Goal: Transaction & Acquisition: Book appointment/travel/reservation

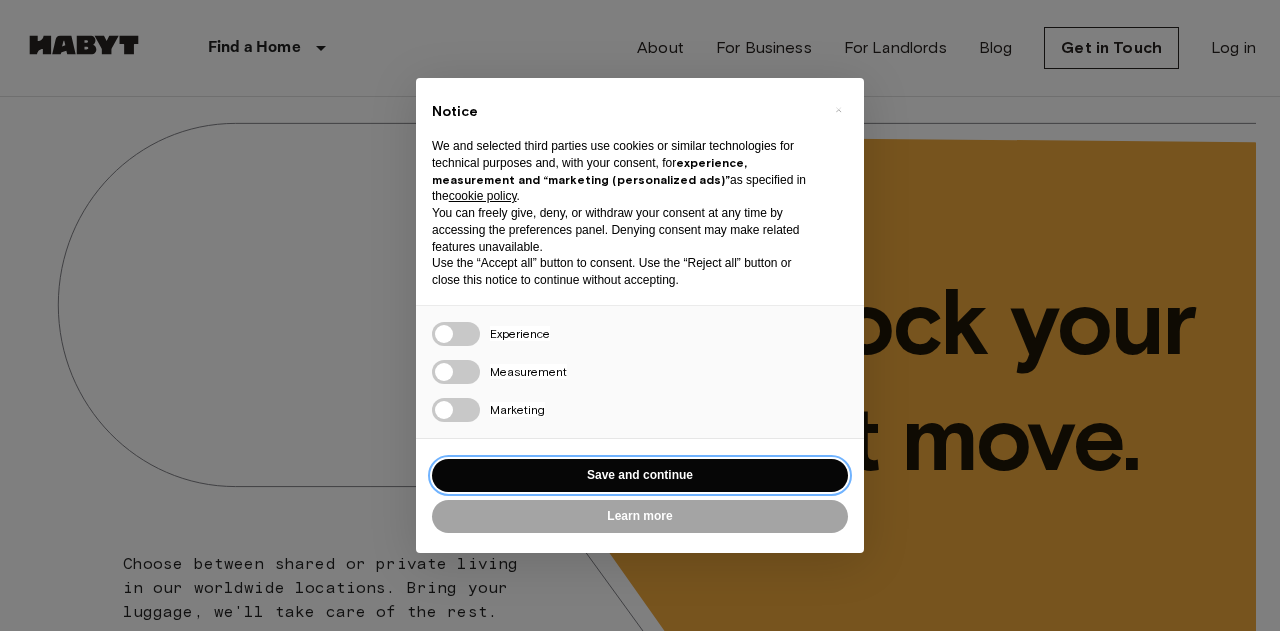
click at [526, 473] on button "Save and continue" at bounding box center [640, 475] width 416 height 33
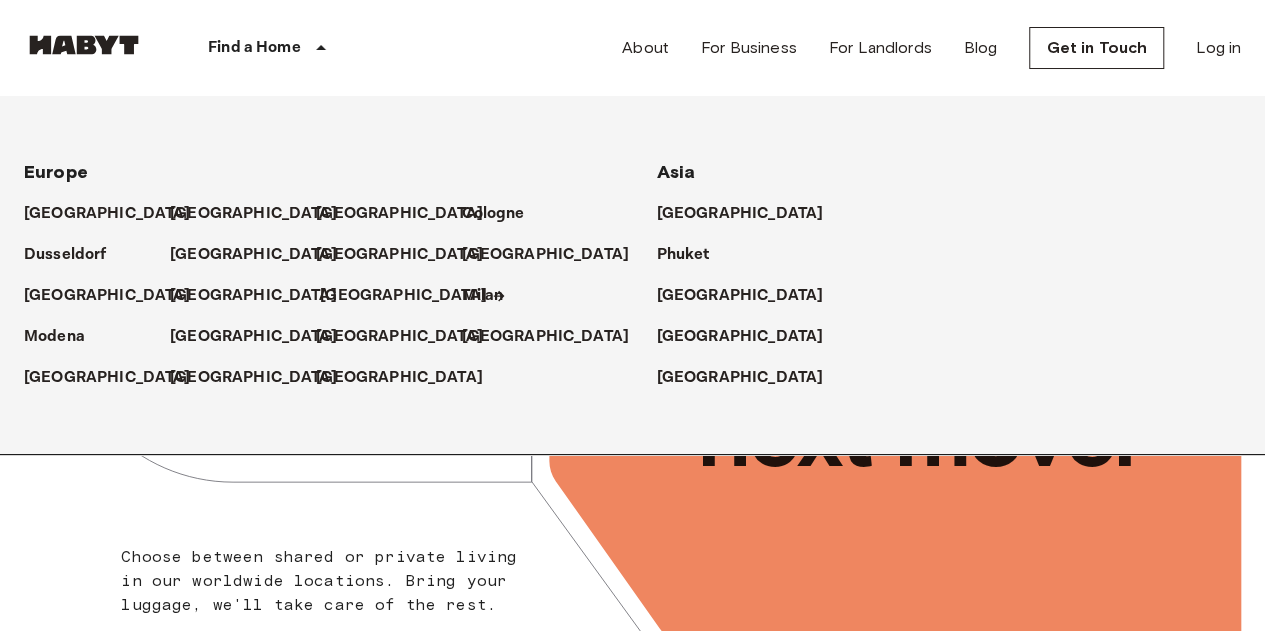
click at [356, 294] on p "[GEOGRAPHIC_DATA]" at bounding box center [403, 296] width 167 height 24
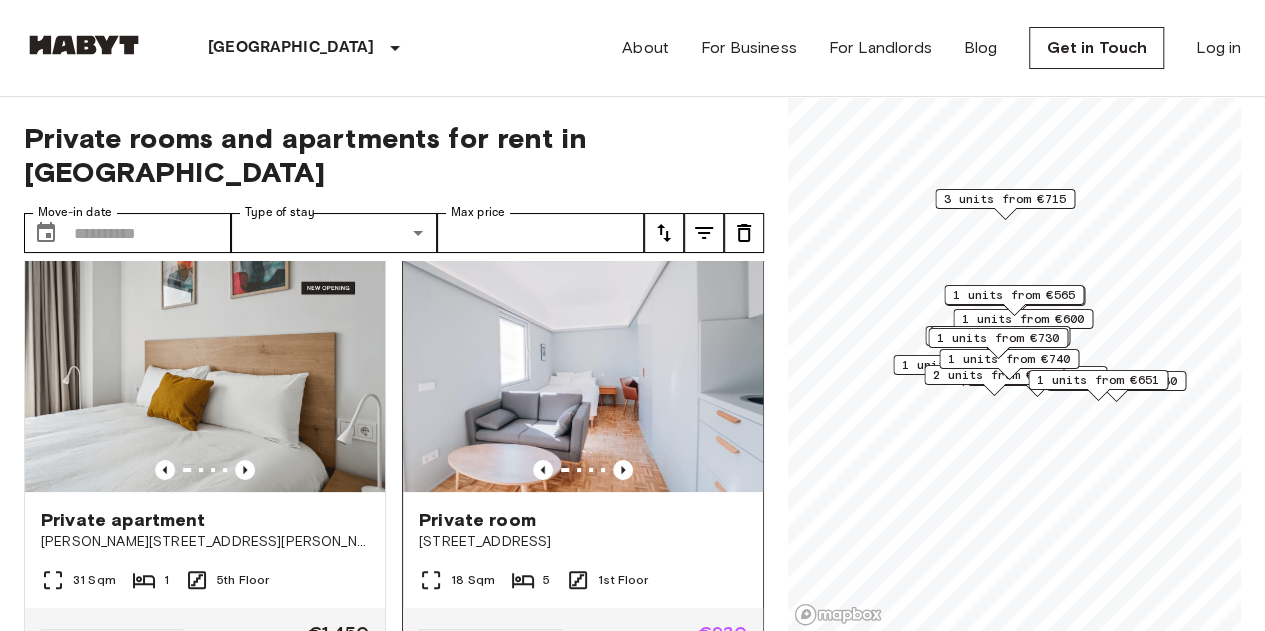
scroll to position [23, 0]
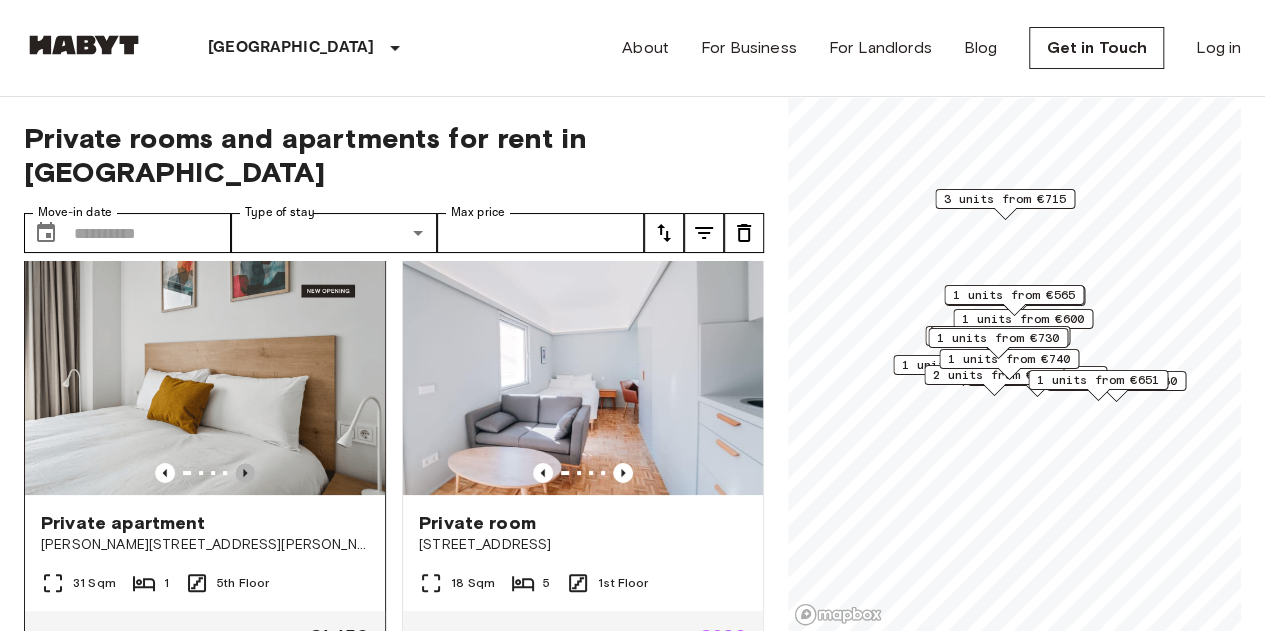
click at [243, 469] on icon "Previous image" at bounding box center [245, 473] width 4 height 8
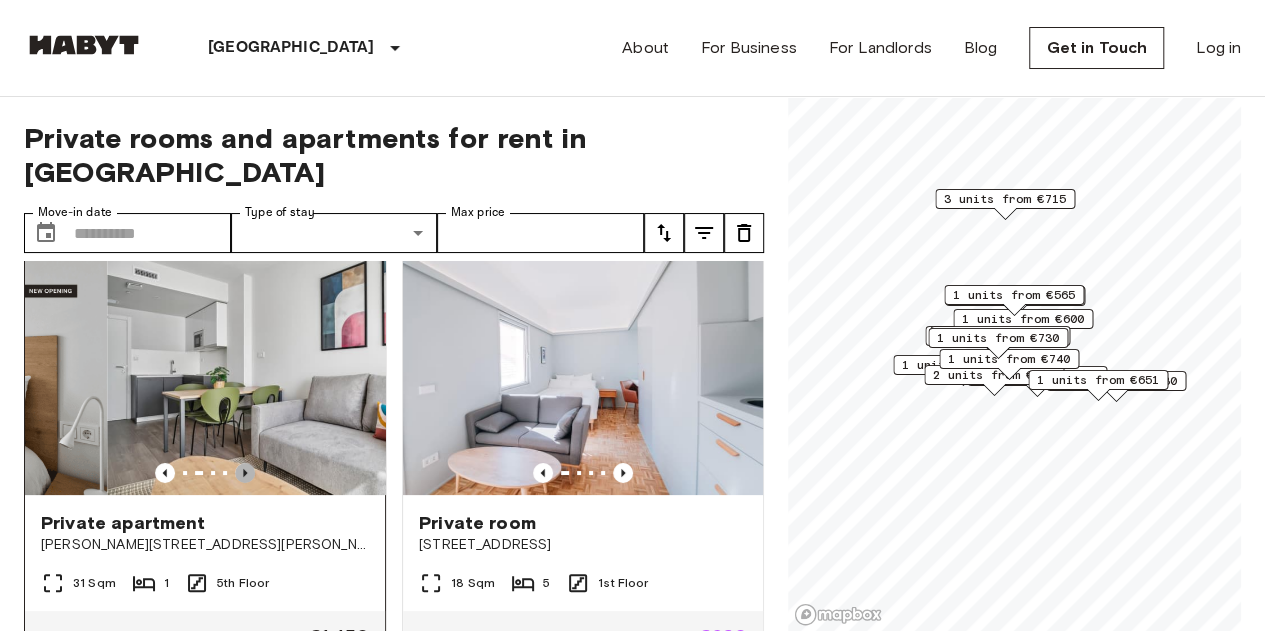
click at [243, 469] on icon "Previous image" at bounding box center [245, 473] width 4 height 8
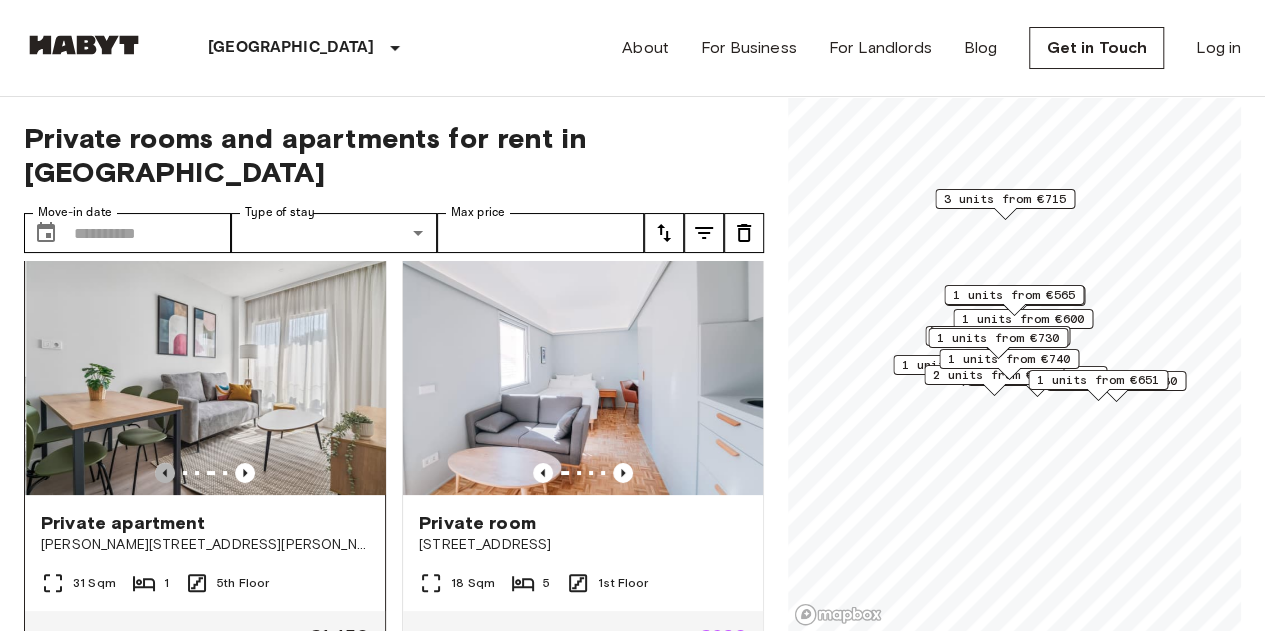
click at [160, 463] on icon "Previous image" at bounding box center [165, 473] width 20 height 20
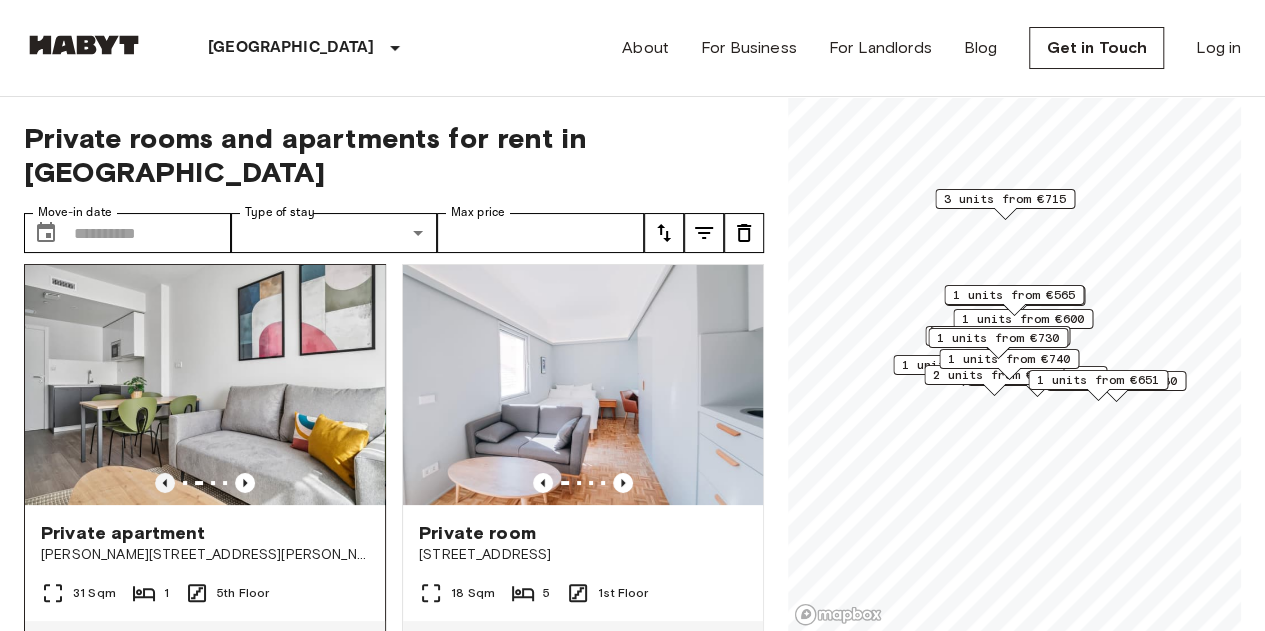
scroll to position [11, 0]
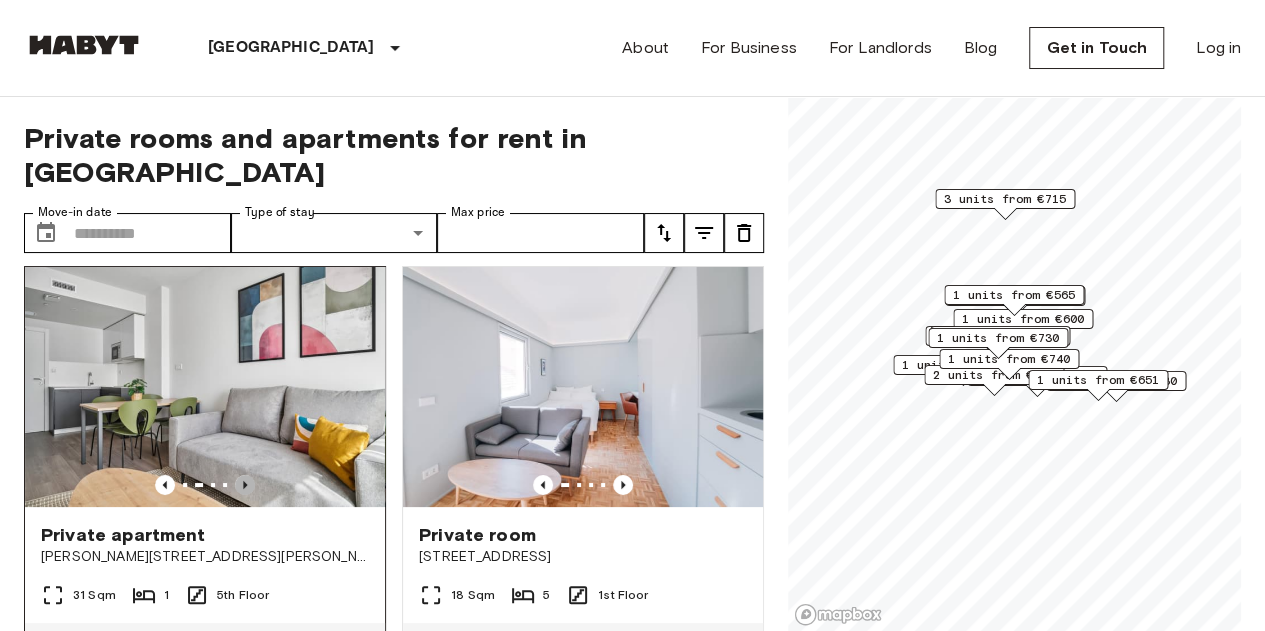
click at [245, 475] on icon "Previous image" at bounding box center [245, 485] width 20 height 20
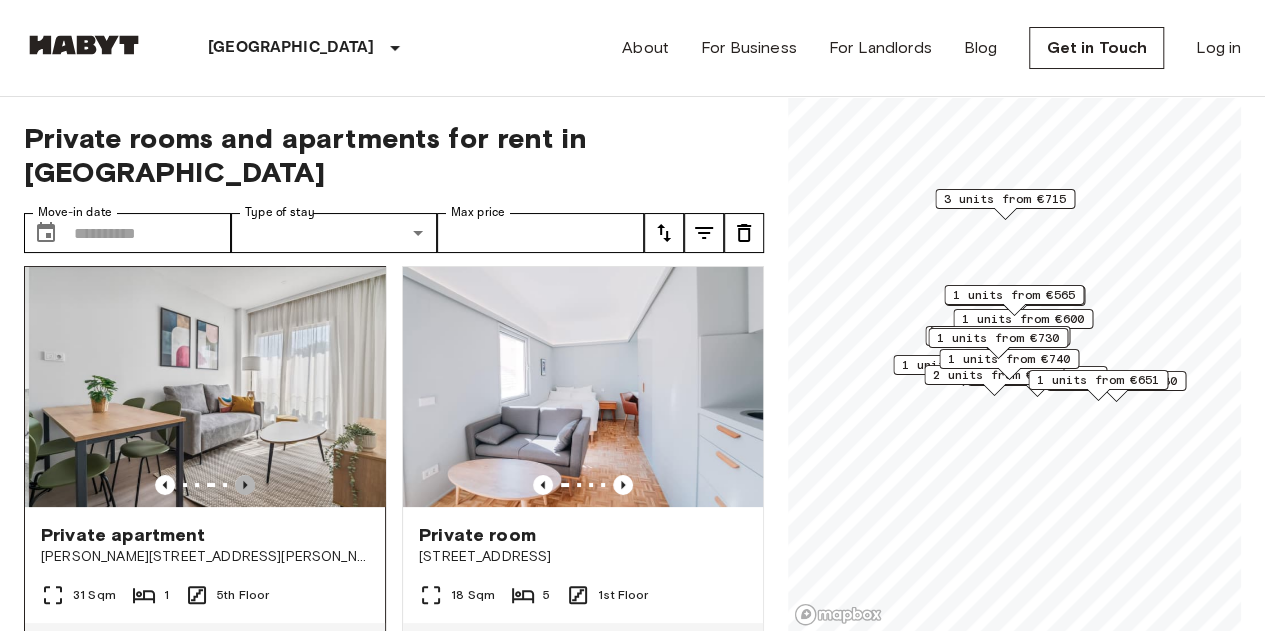
click at [245, 475] on icon "Previous image" at bounding box center [245, 485] width 20 height 20
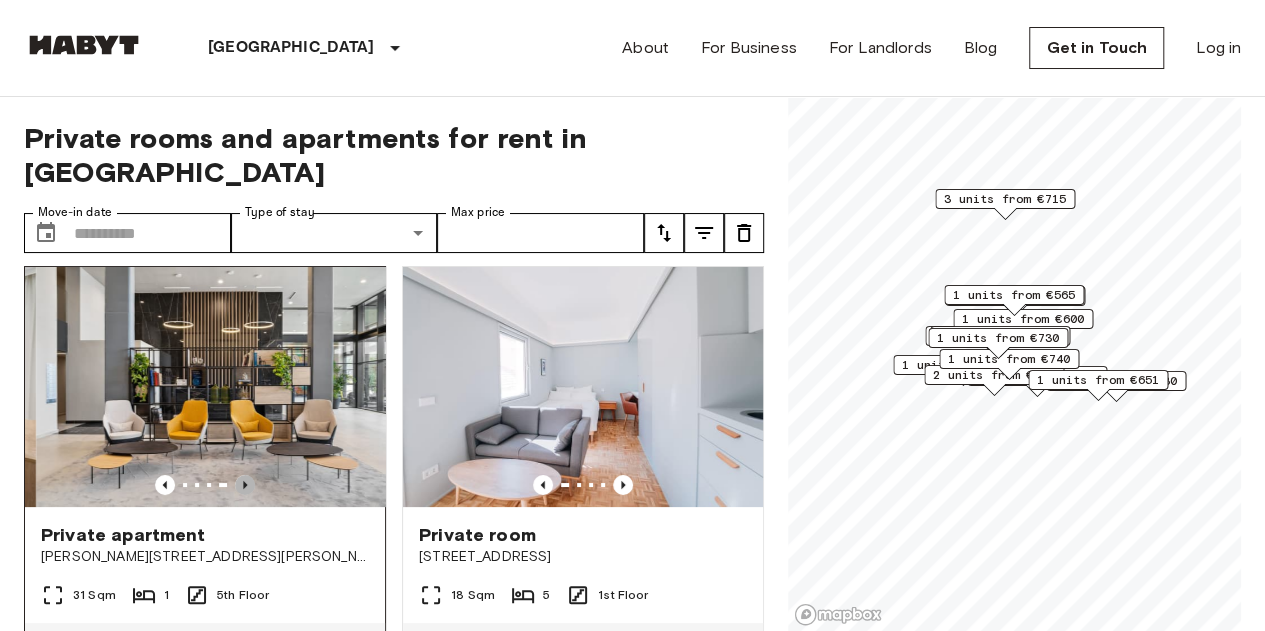
click at [245, 475] on icon "Previous image" at bounding box center [245, 485] width 20 height 20
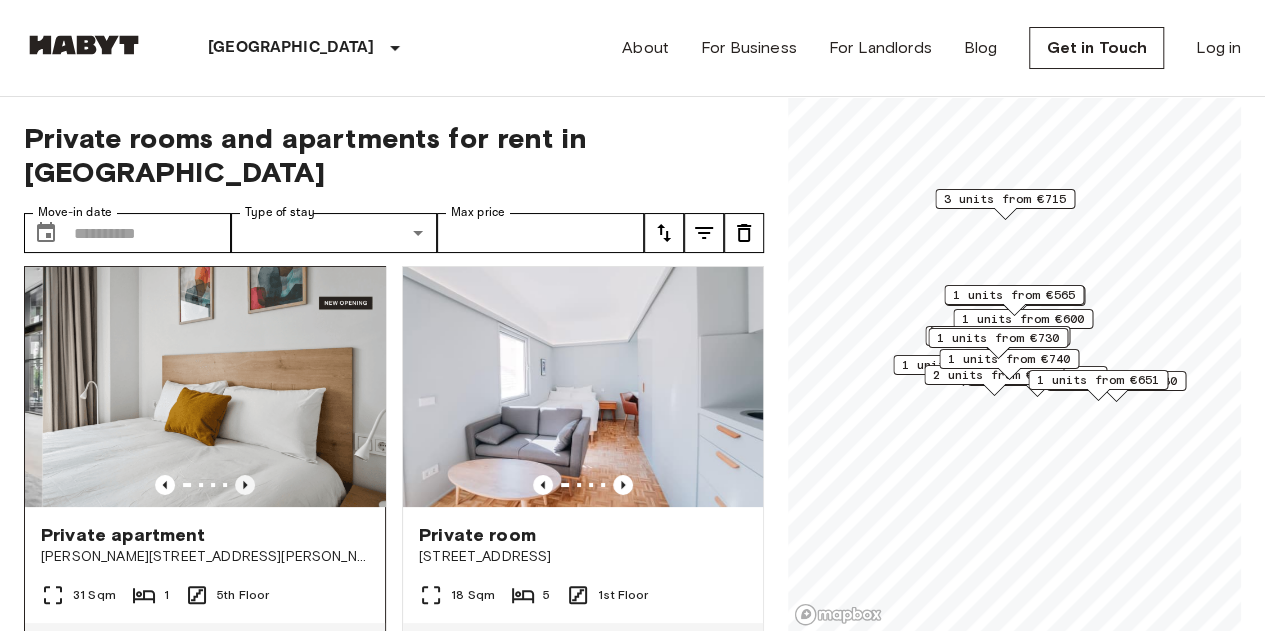
click at [245, 475] on icon "Previous image" at bounding box center [245, 485] width 20 height 20
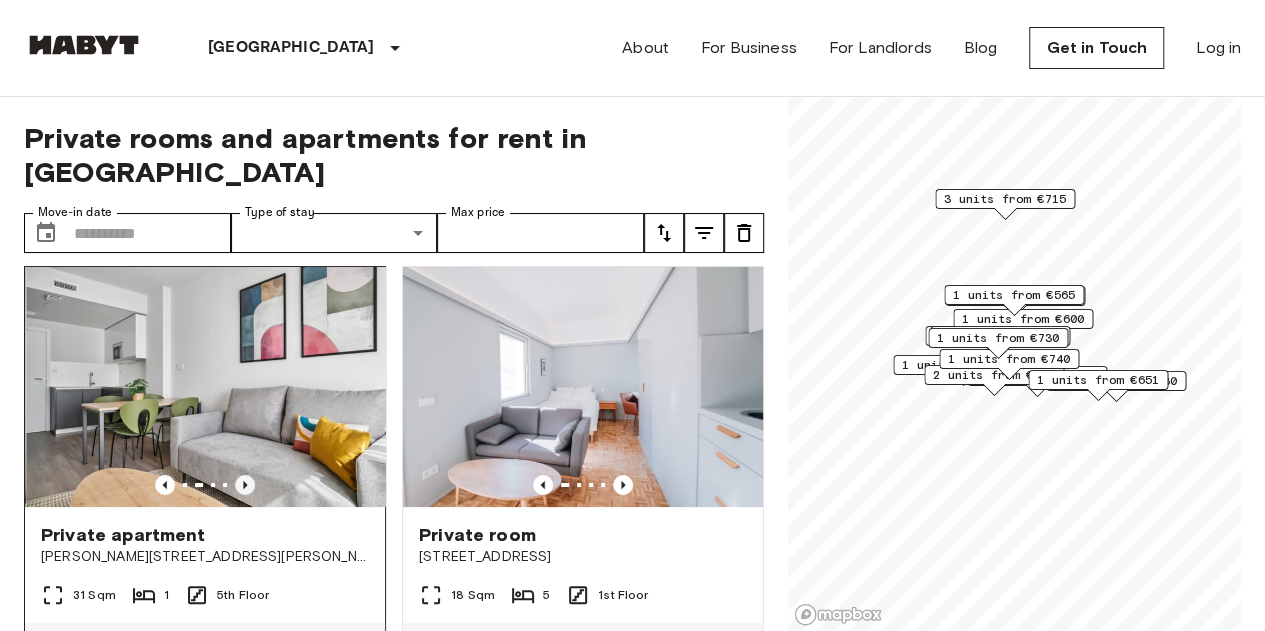
click at [245, 475] on icon "Previous image" at bounding box center [245, 485] width 20 height 20
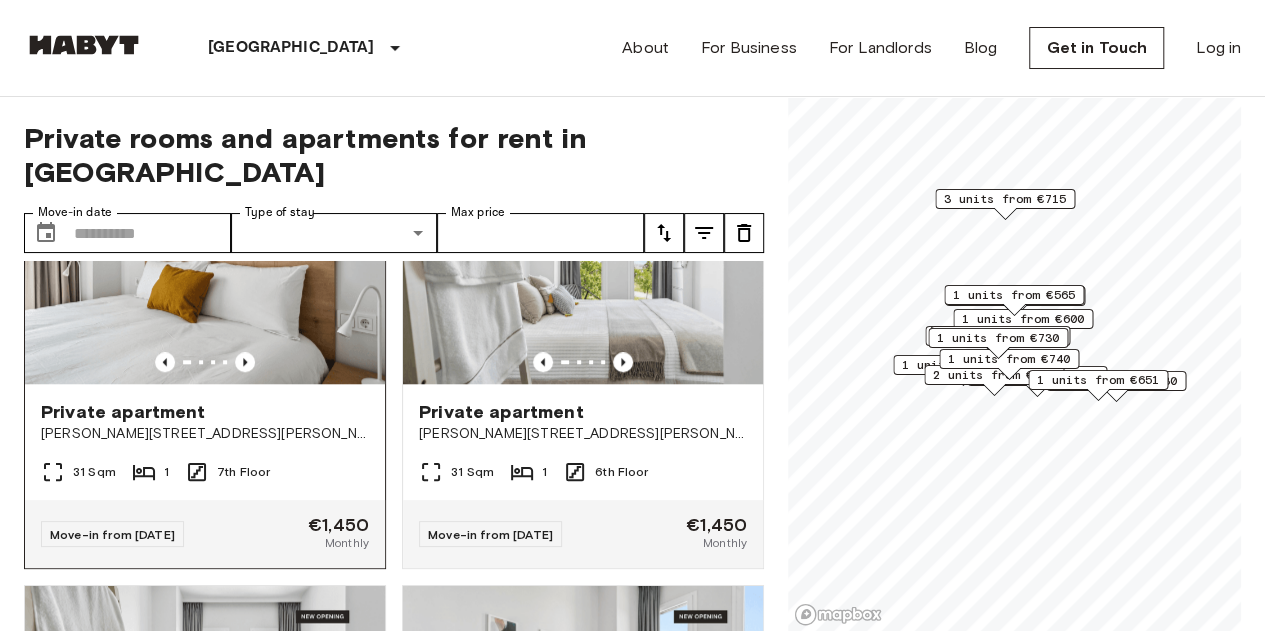
scroll to position [962, 0]
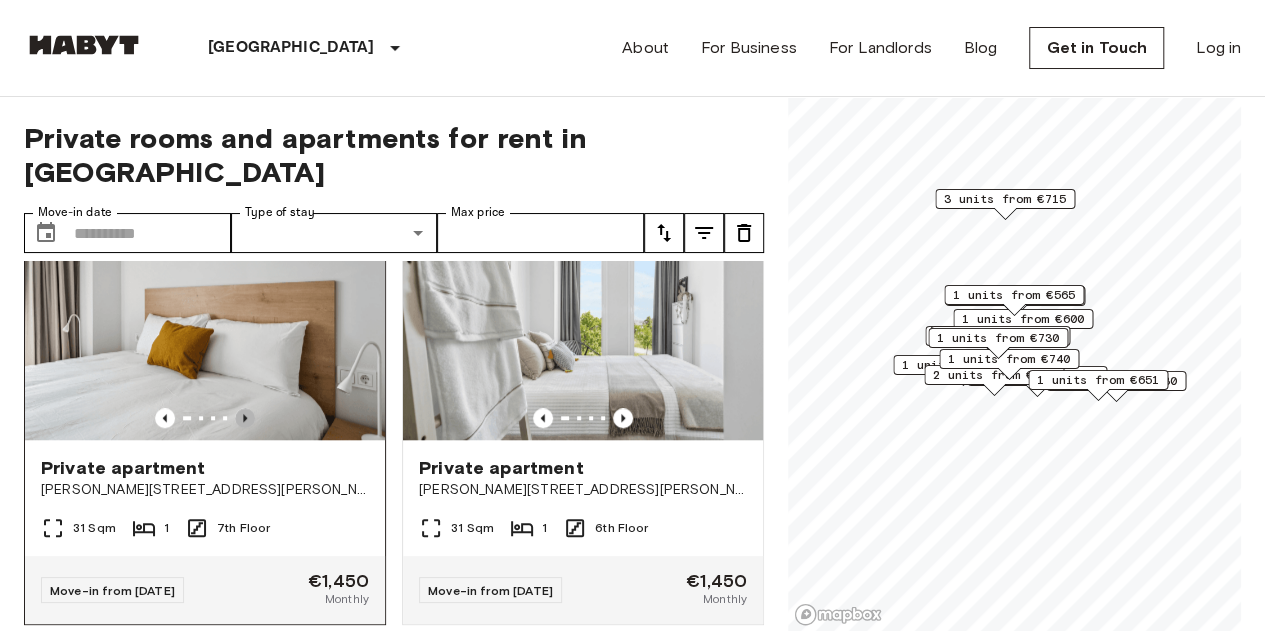
click at [238, 408] on icon "Previous image" at bounding box center [245, 418] width 20 height 20
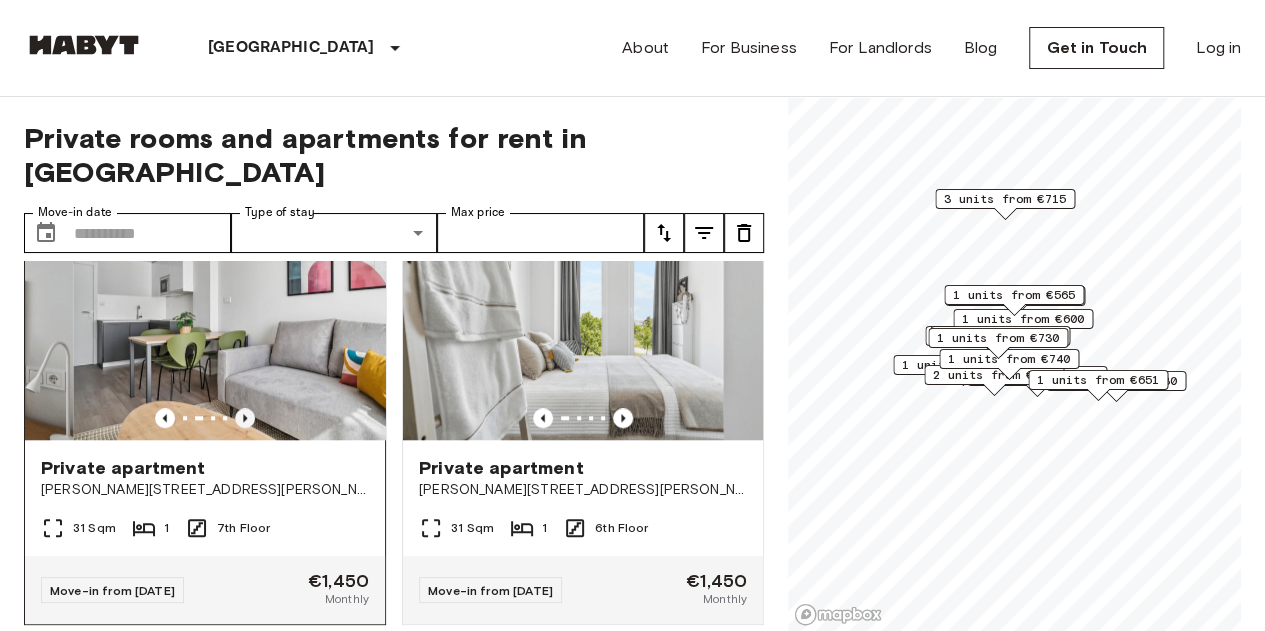
click at [238, 408] on icon "Previous image" at bounding box center [245, 418] width 20 height 20
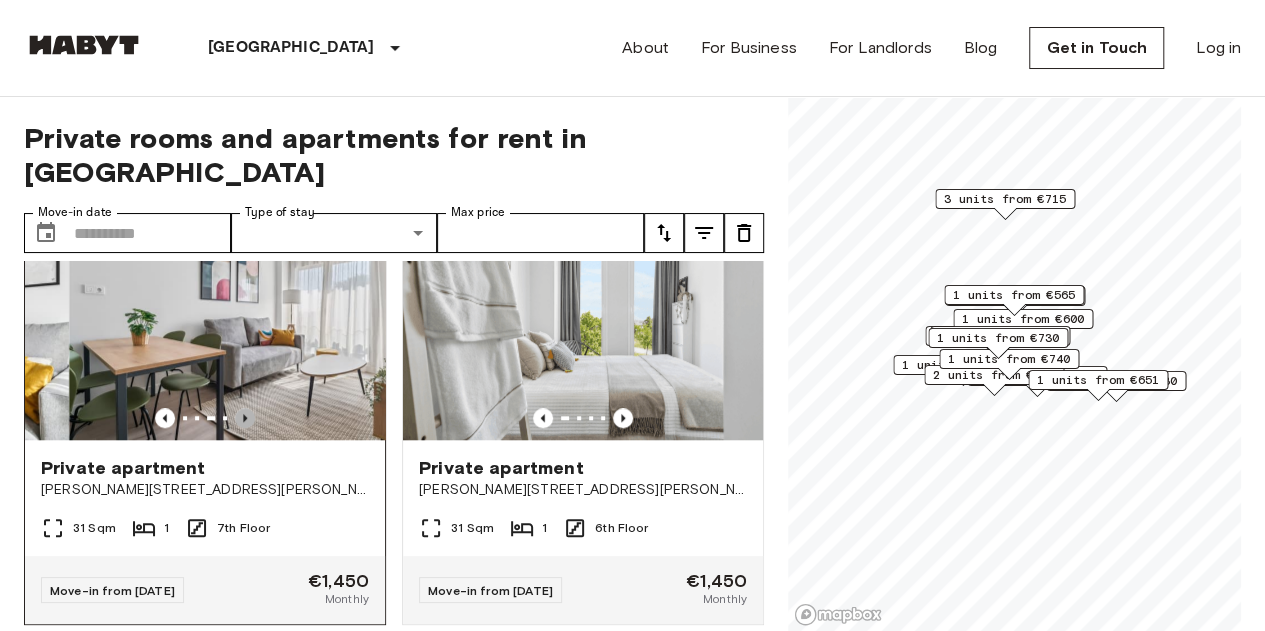
click at [238, 408] on icon "Previous image" at bounding box center [245, 418] width 20 height 20
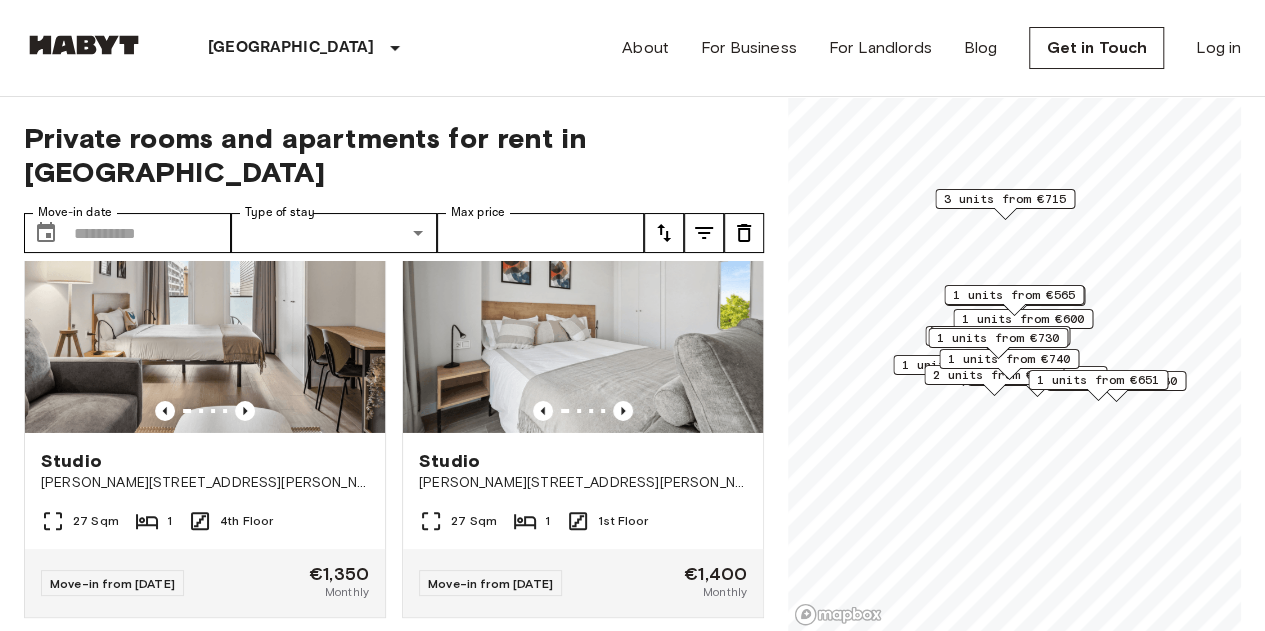
scroll to position [3623, 0]
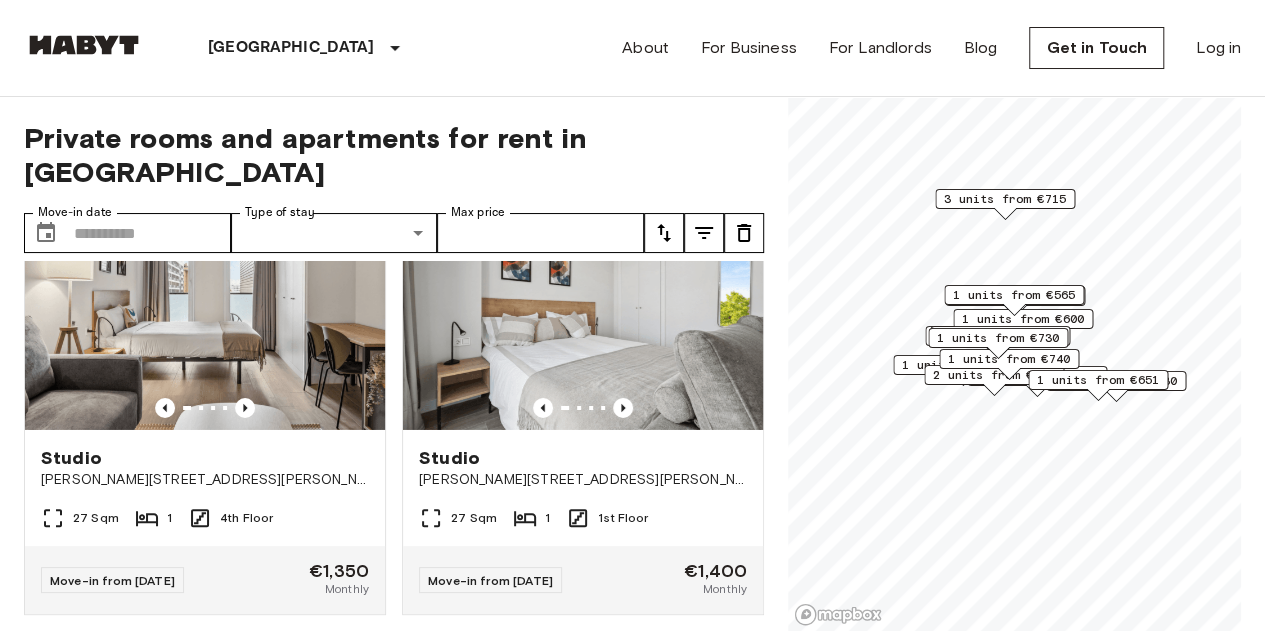
click at [1004, 202] on span "3 units from €715" at bounding box center [1005, 199] width 122 height 18
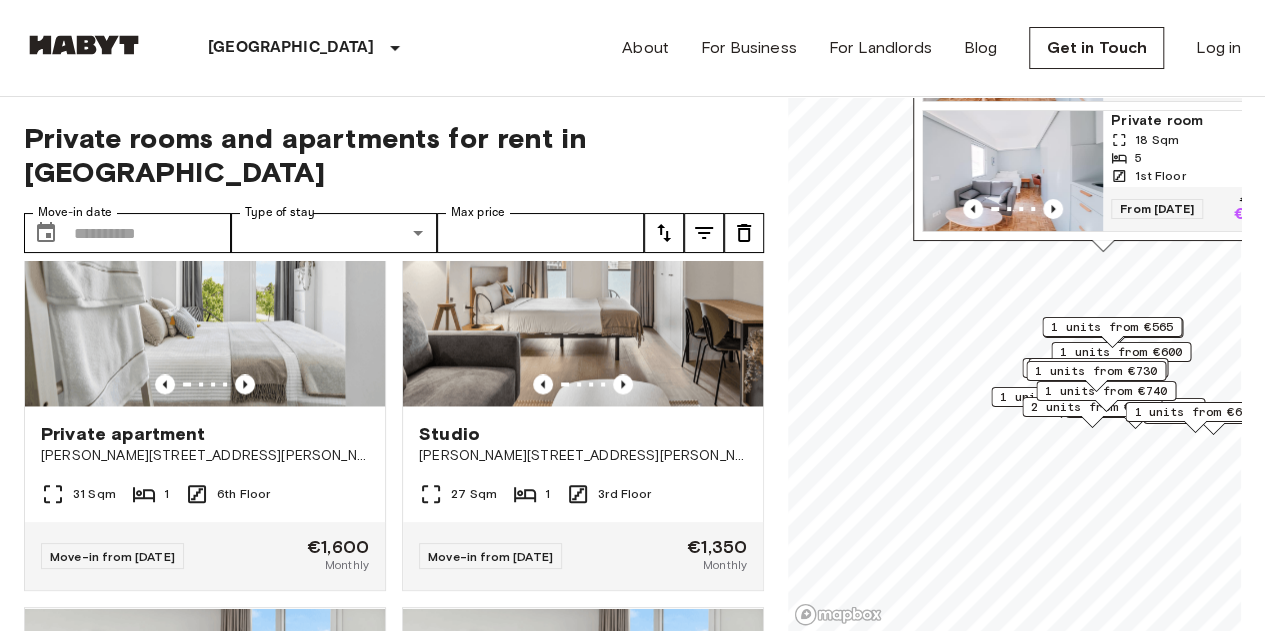
scroll to position [5402, 0]
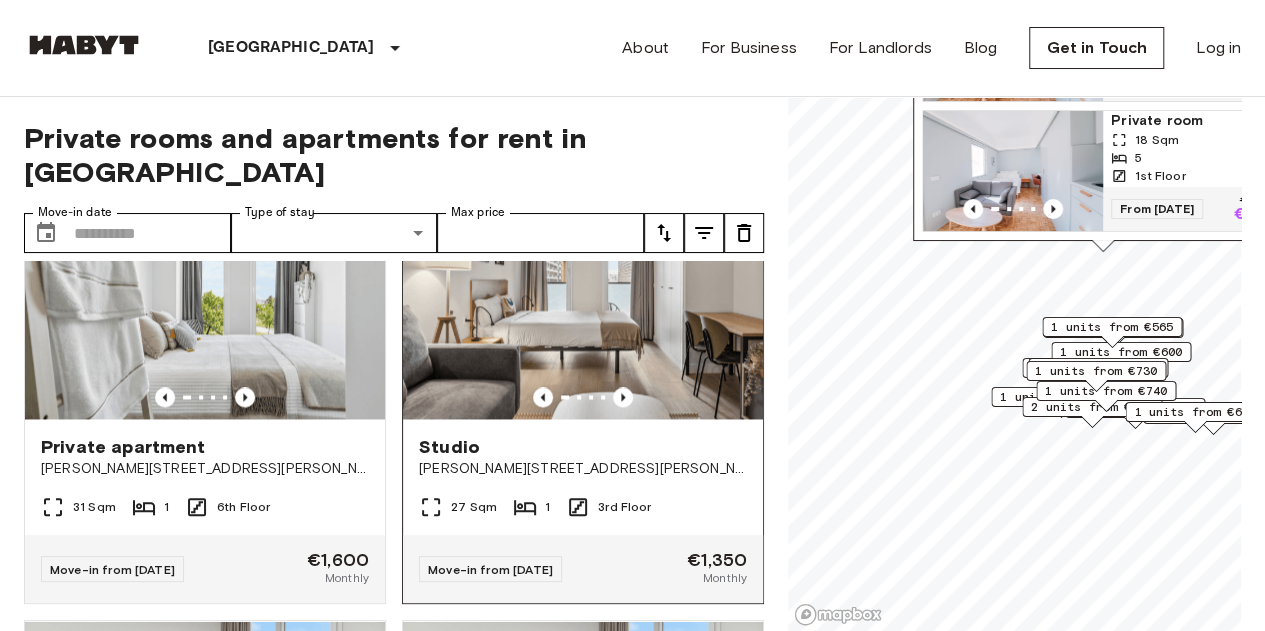
click at [598, 407] on div at bounding box center [583, 397] width 360 height 20
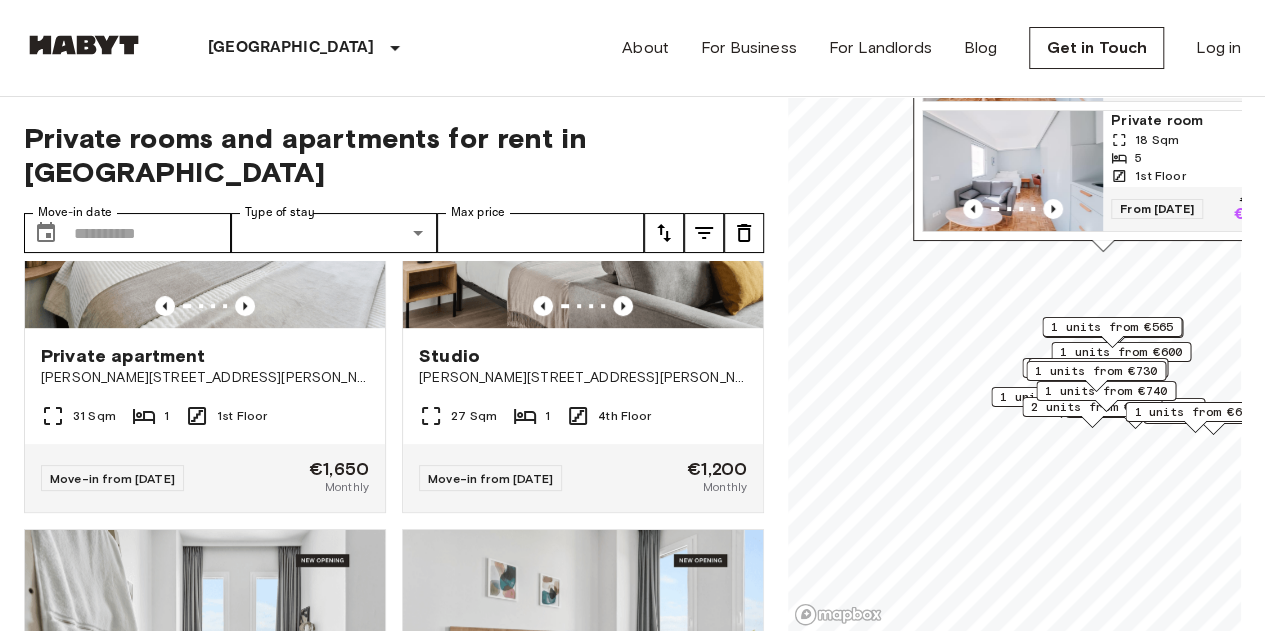
scroll to position [8143, 0]
click at [613, 317] on icon "Previous image" at bounding box center [623, 307] width 20 height 20
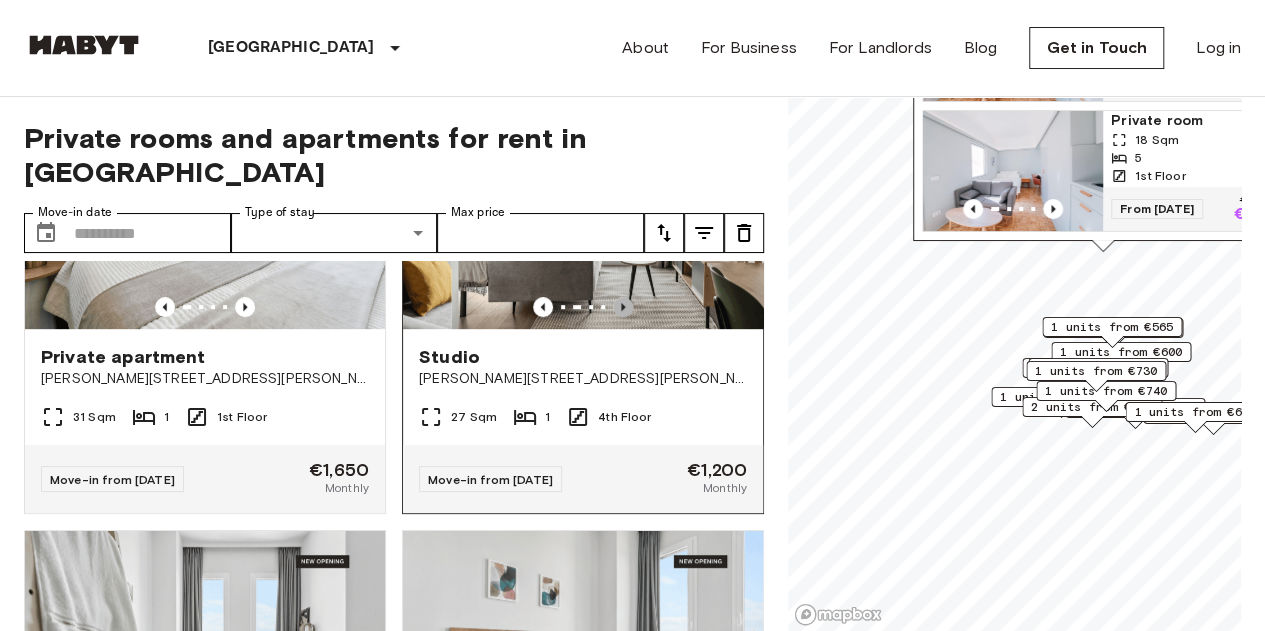
click at [613, 317] on icon "Previous image" at bounding box center [623, 307] width 20 height 20
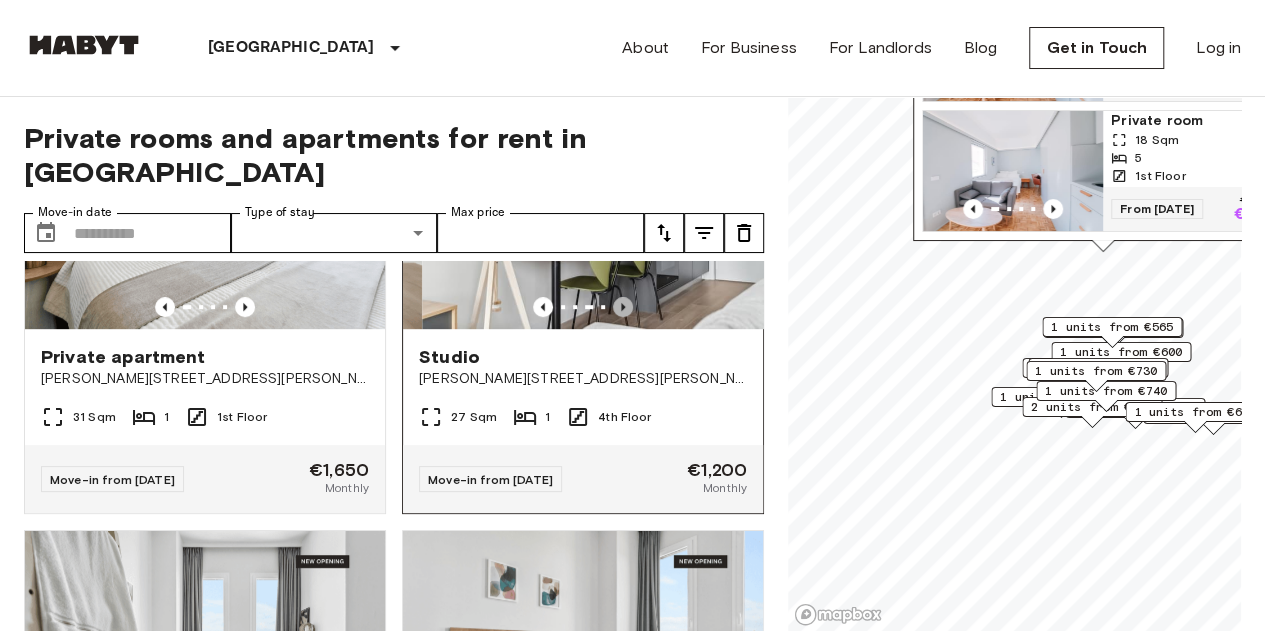
click at [613, 317] on icon "Previous image" at bounding box center [623, 307] width 20 height 20
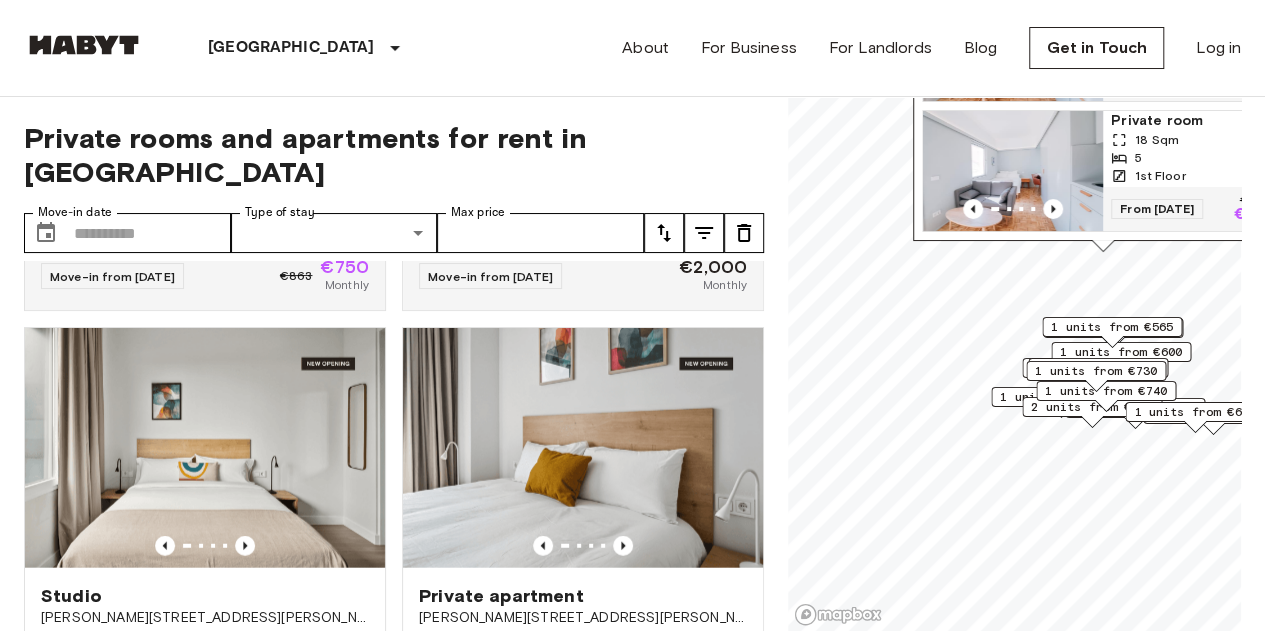
scroll to position [17624, 0]
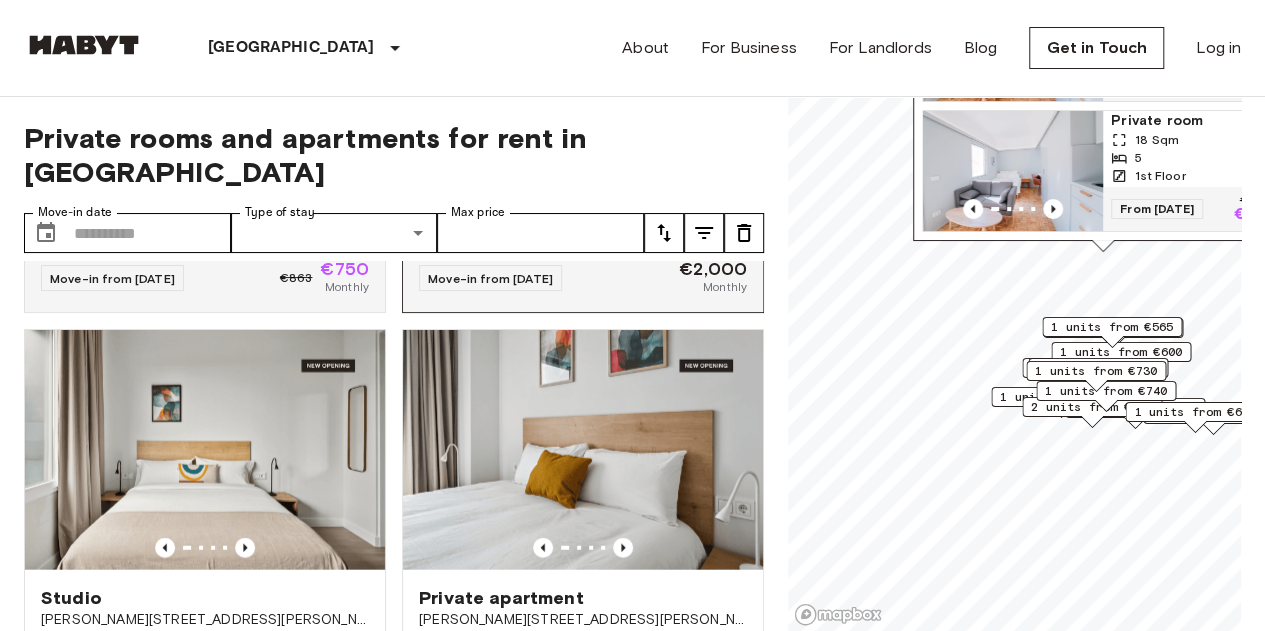
click at [613, 116] on icon "Previous image" at bounding box center [623, 106] width 20 height 20
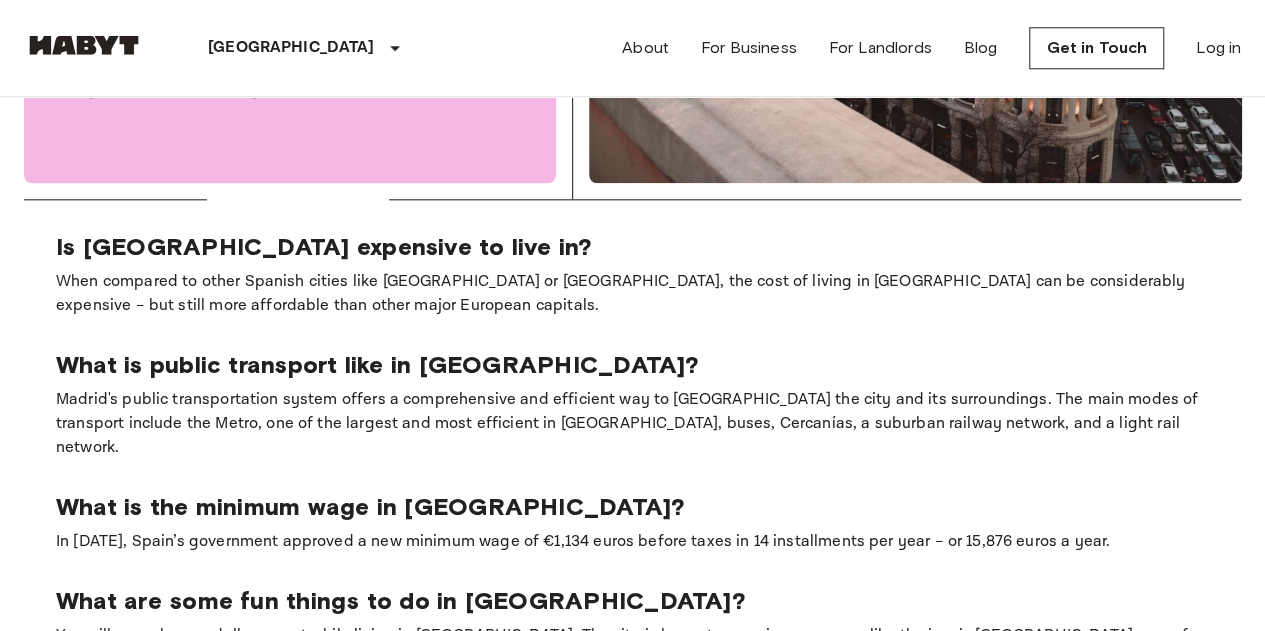
scroll to position [1115, 0]
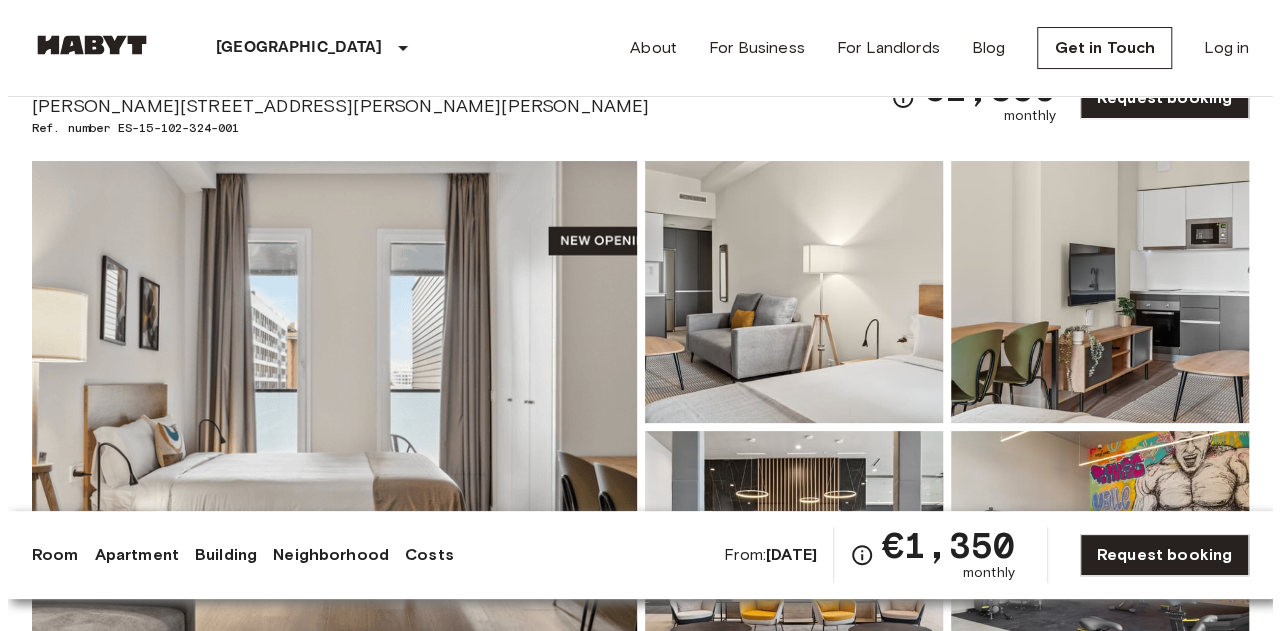
scroll to position [88, 0]
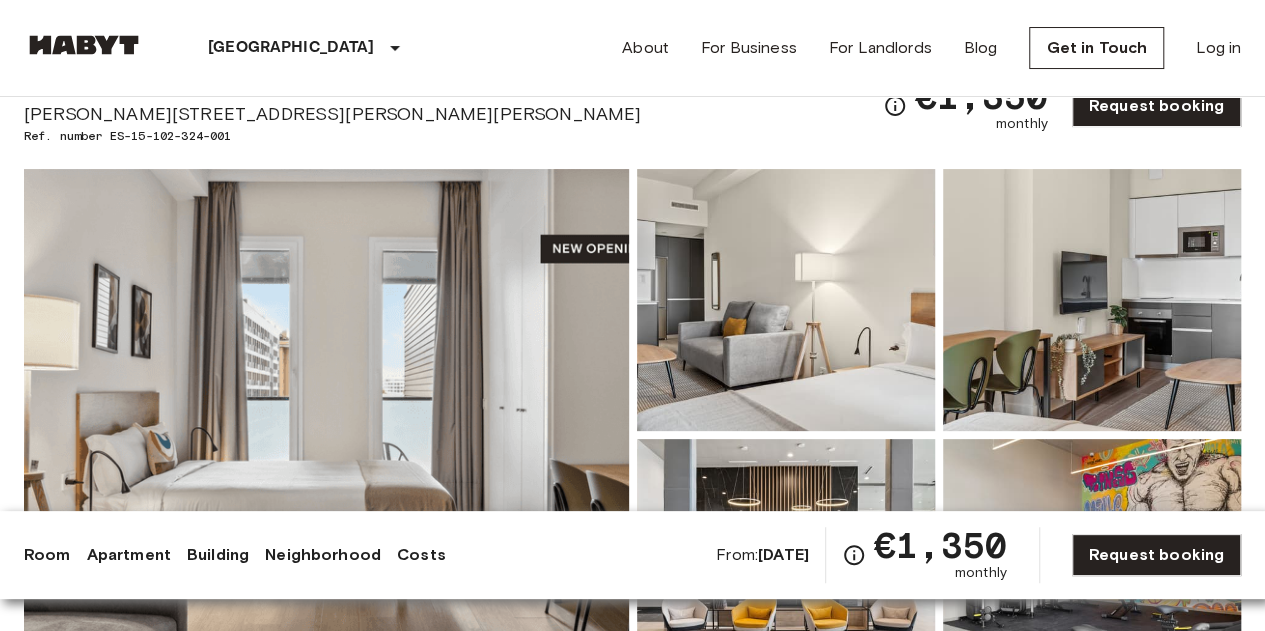
click at [574, 369] on img at bounding box center [326, 435] width 605 height 532
